Goal: Navigation & Orientation: Go to known website

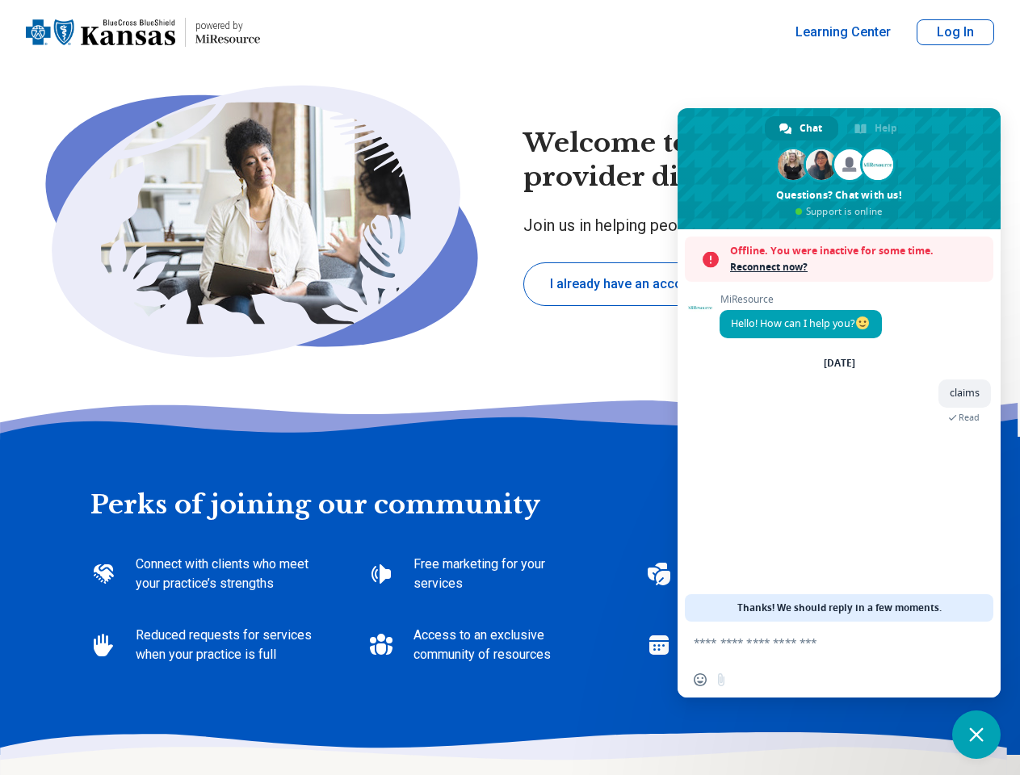
click at [955, 32] on button "Log In" at bounding box center [955, 32] width 78 height 26
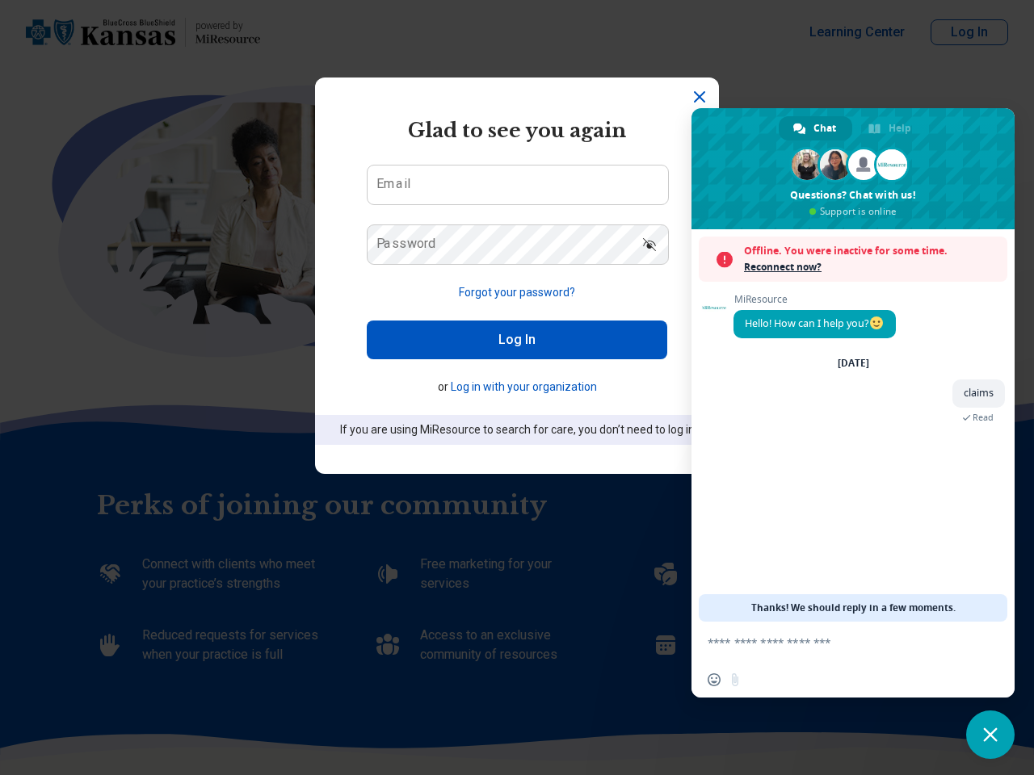
click at [625, 284] on form "Glad to see you again Email Password Forgot your password? Log In or Log in wit…" at bounding box center [517, 280] width 300 height 329
click at [801, 128] on div "powered by Miresource logo Glad to see you again Email Password Forgot your pas…" at bounding box center [517, 387] width 1034 height 775
click at [839, 426] on div "powered by Miresource logo Glad to see you again Email Password Forgot your pas…" at bounding box center [517, 387] width 1034 height 775
click at [839, 259] on div "powered by Miresource logo Glad to see you again Email Password Forgot your pas…" at bounding box center [517, 387] width 1034 height 775
click at [803, 324] on div "powered by Miresource logo Glad to see you again Email Password Forgot your pas…" at bounding box center [517, 387] width 1034 height 775
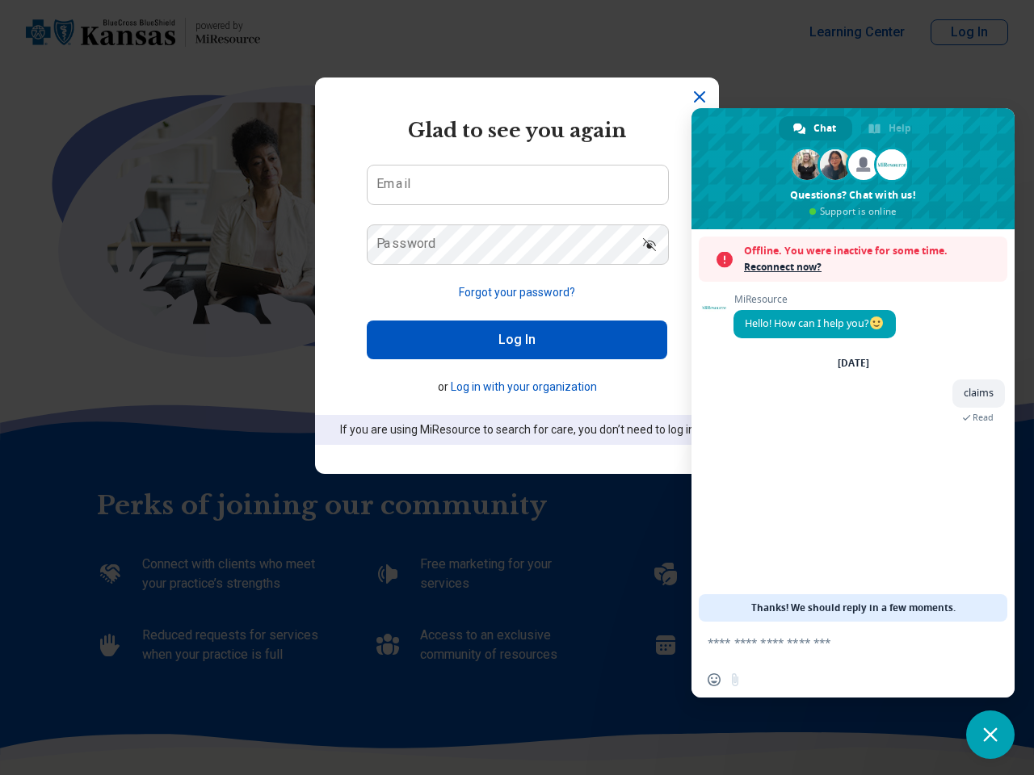
click at [803, 323] on div "powered by Miresource logo Glad to see you again Email Password Forgot your pas…" at bounding box center [517, 387] width 1034 height 775
click at [964, 393] on div "powered by Miresource logo Glad to see you again Email Password Forgot your pas…" at bounding box center [517, 387] width 1034 height 775
click at [964, 392] on div "powered by Miresource logo Glad to see you again Email Password Forgot your pas…" at bounding box center [517, 387] width 1034 height 775
